Goal: Information Seeking & Learning: Learn about a topic

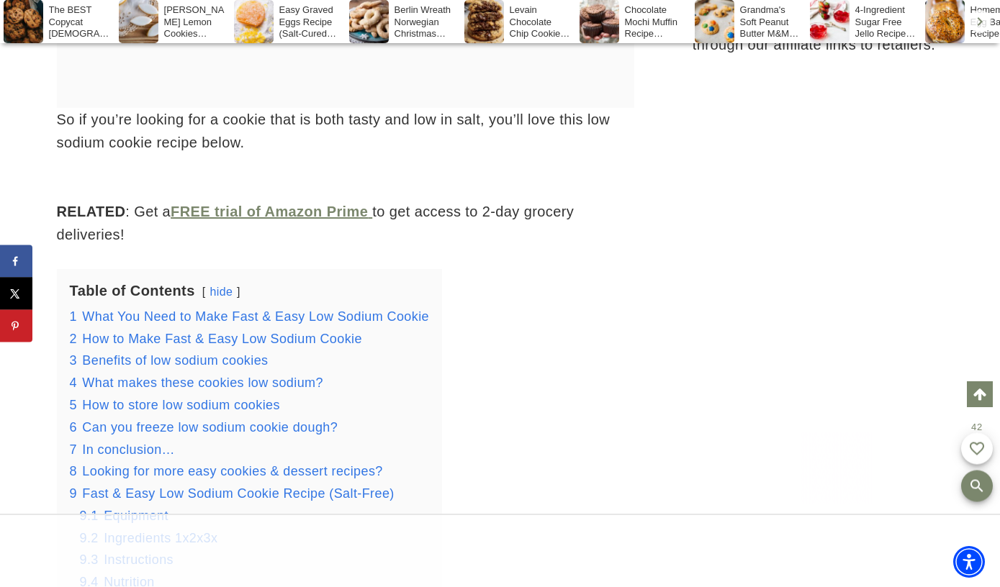
click at [612, 233] on p "RELATED : Get a FREE trial of Amazon Prime to get access to 2-day grocery deliv…" at bounding box center [345, 223] width 577 height 46
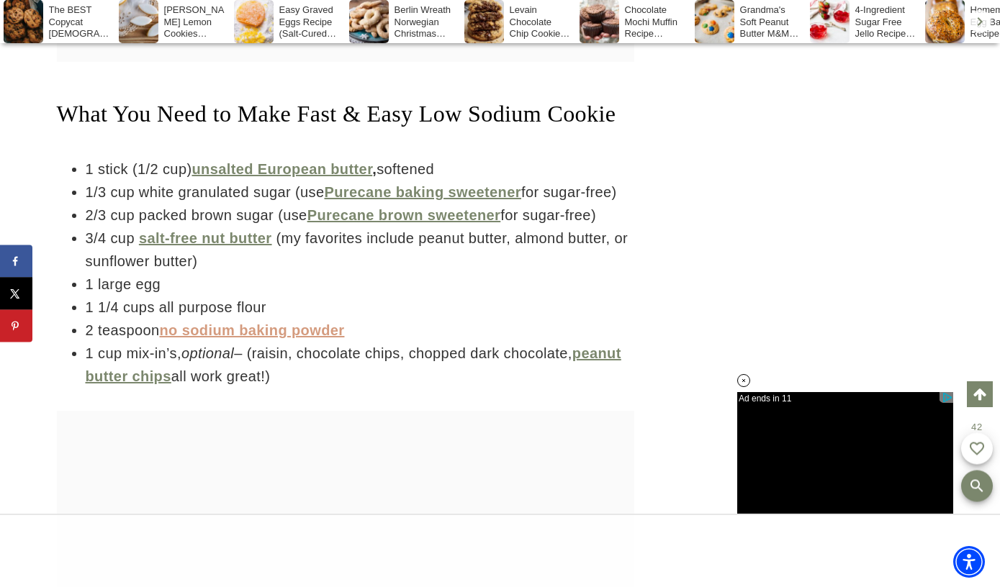
click at [212, 338] on link "no sodium baking powder" at bounding box center [251, 330] width 185 height 16
